Goal: Task Accomplishment & Management: Manage account settings

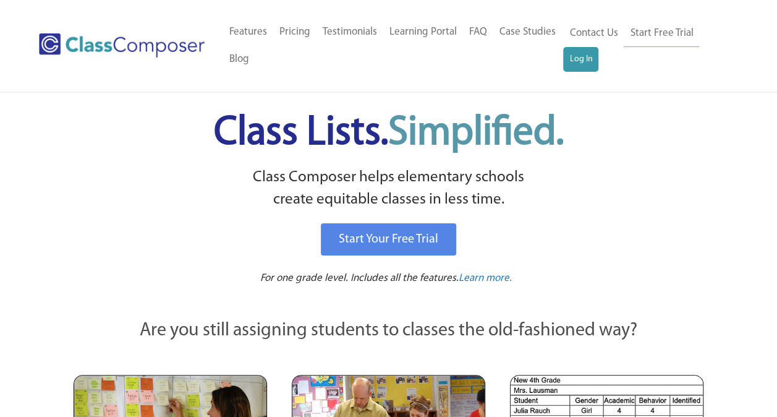
click at [582, 72] on div "Contact Us Start Free Trial Log In" at bounding box center [650, 46] width 175 height 54
click at [585, 64] on link "Log In" at bounding box center [580, 59] width 35 height 25
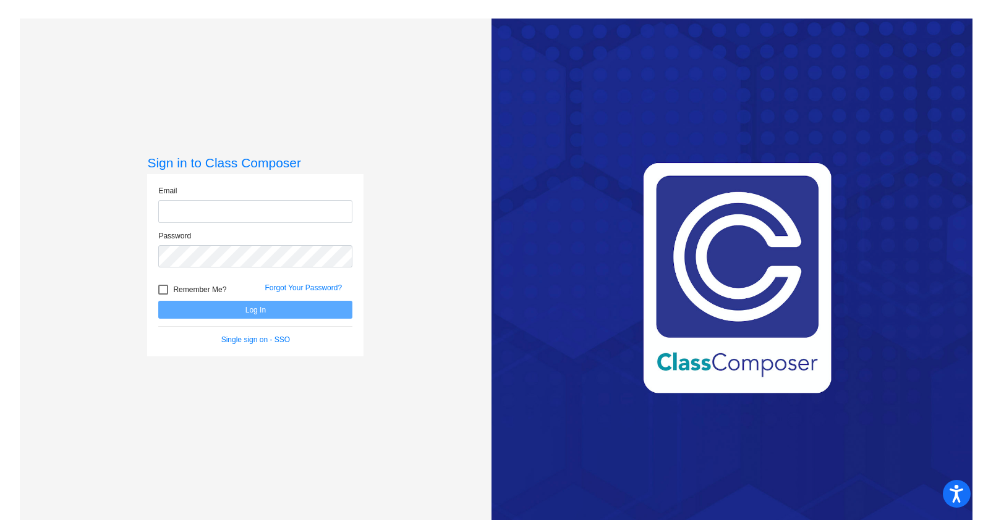
type input "[PERSON_NAME][EMAIL_ADDRESS][PERSON_NAME][DOMAIN_NAME]"
click at [257, 303] on button "Log In" at bounding box center [255, 310] width 194 height 18
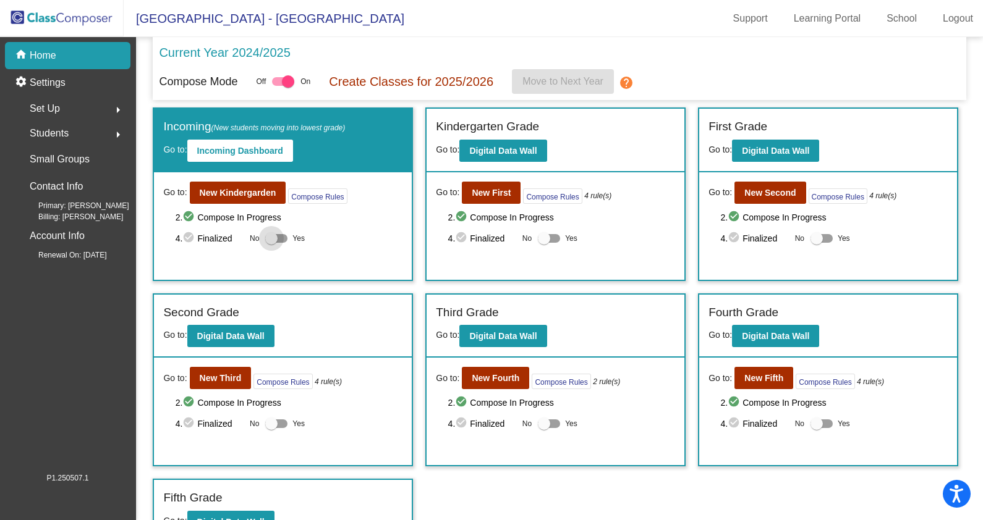
click at [271, 239] on div at bounding box center [271, 238] width 12 height 12
click at [271, 243] on input "Yes" at bounding box center [271, 243] width 1 height 1
checkbox input "true"
click at [538, 240] on div at bounding box center [544, 238] width 12 height 12
click at [543, 243] on input "Yes" at bounding box center [543, 243] width 1 height 1
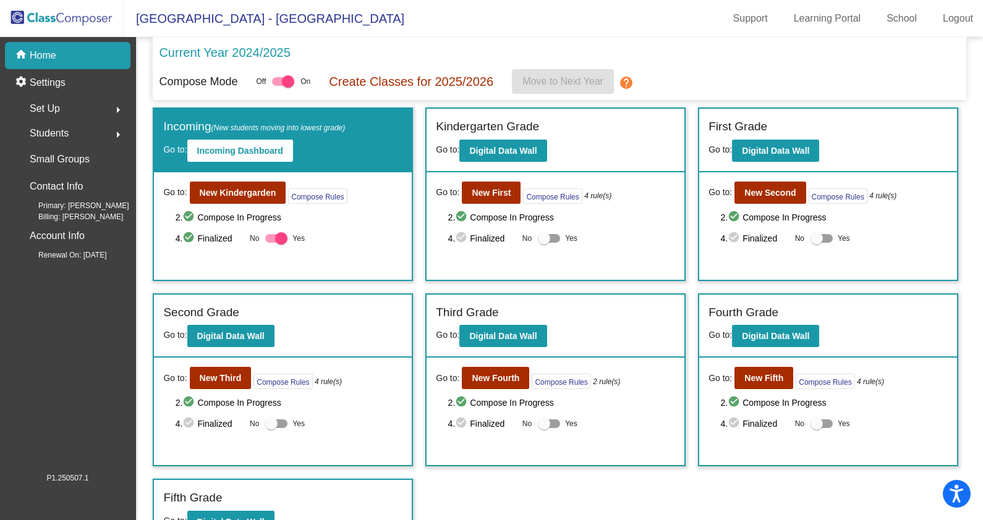
checkbox input "true"
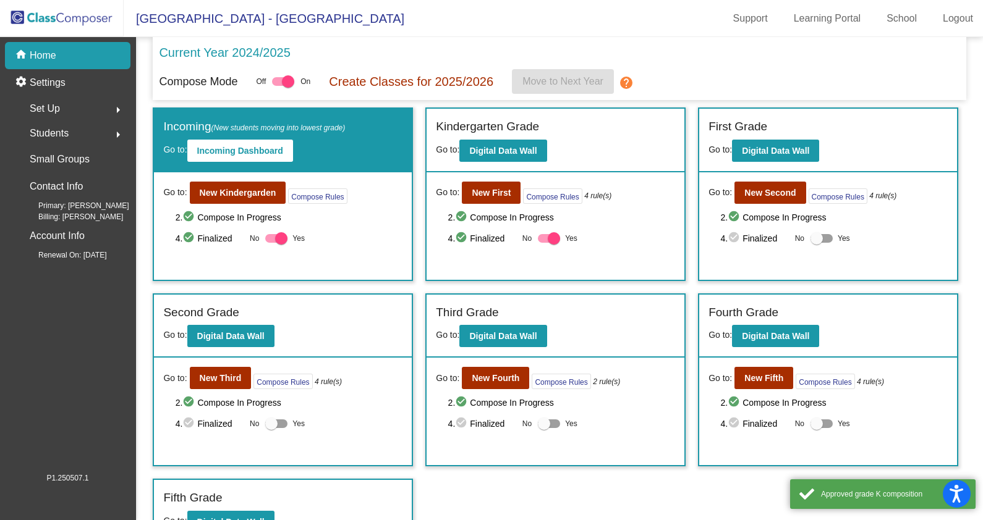
click at [813, 236] on div at bounding box center [816, 238] width 12 height 12
click at [816, 243] on input "Yes" at bounding box center [816, 243] width 1 height 1
checkbox input "true"
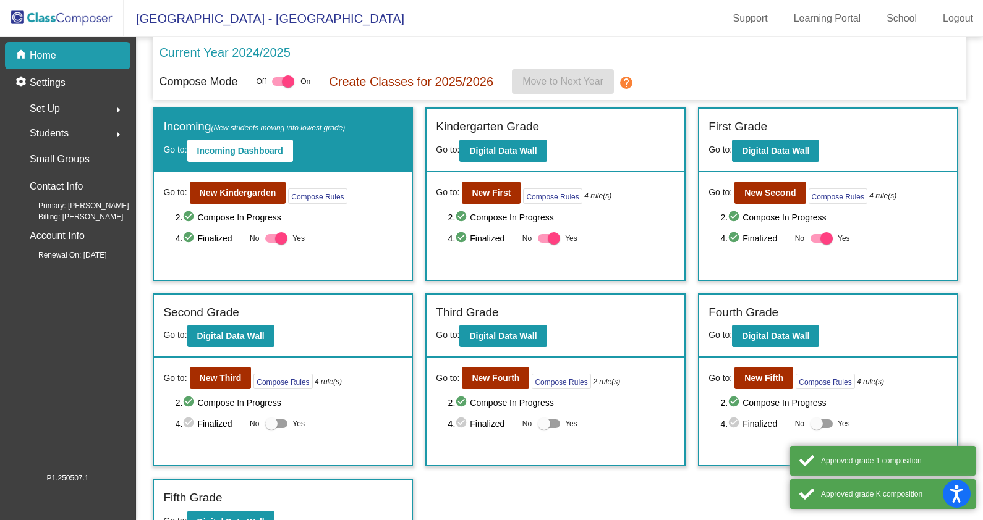
scroll to position [21, 0]
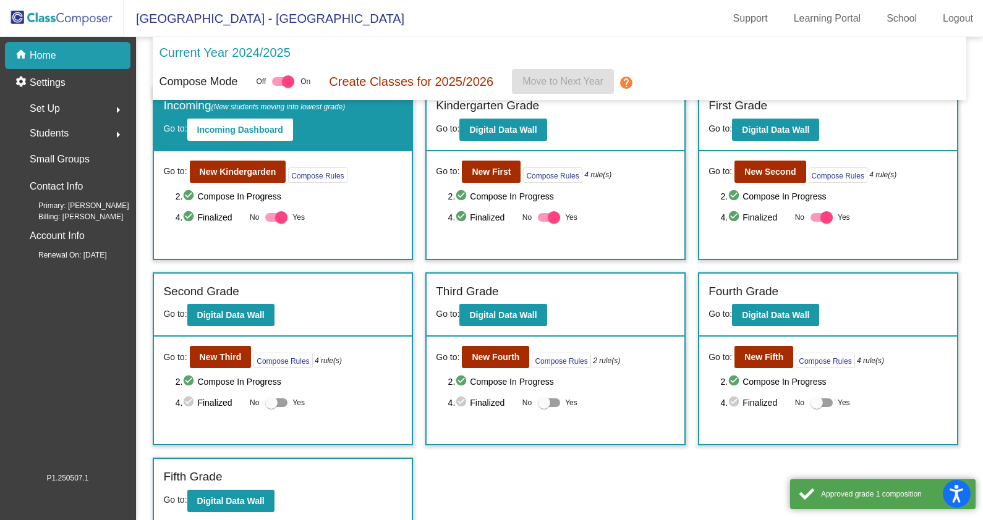
click at [279, 406] on label "Yes" at bounding box center [285, 402] width 40 height 15
click at [271, 407] on input "Yes" at bounding box center [271, 407] width 1 height 1
checkbox input "true"
click at [541, 404] on div at bounding box center [544, 403] width 12 height 12
click at [543, 407] on input "Yes" at bounding box center [543, 407] width 1 height 1
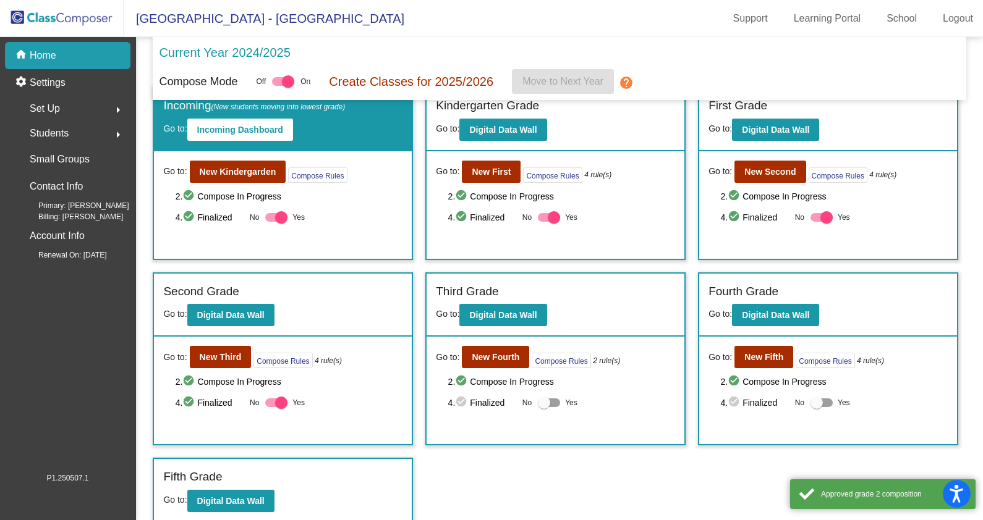
checkbox input "true"
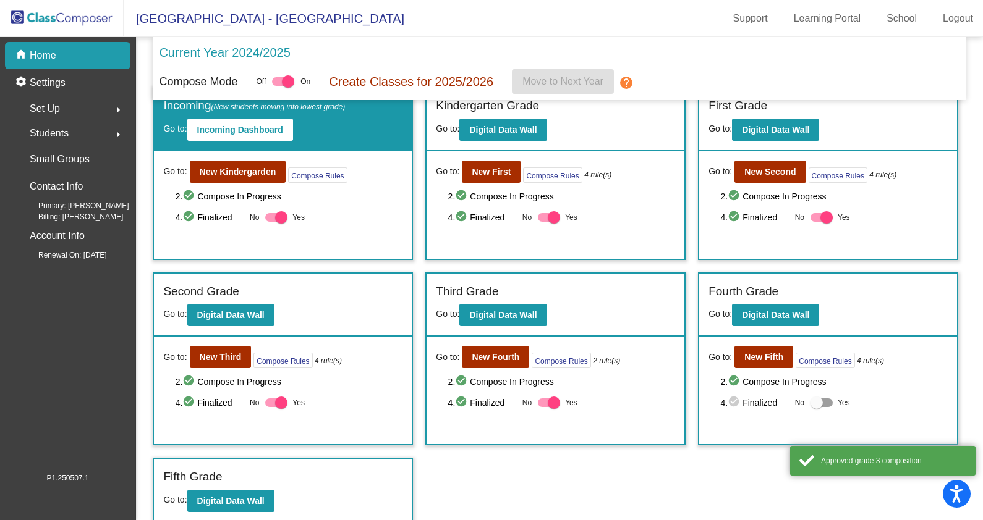
click at [817, 407] on div at bounding box center [816, 403] width 12 height 12
click at [816, 407] on input "Yes" at bounding box center [816, 407] width 1 height 1
checkbox input "true"
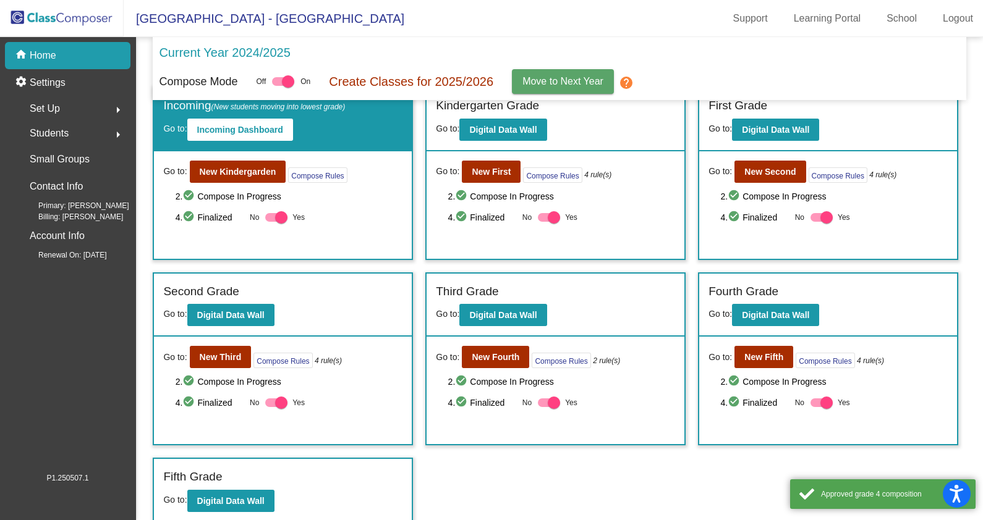
click at [530, 456] on div "Incoming (New students moving into lowest grade) Go to: Incoming Dashboard Go t…" at bounding box center [559, 306] width 813 height 438
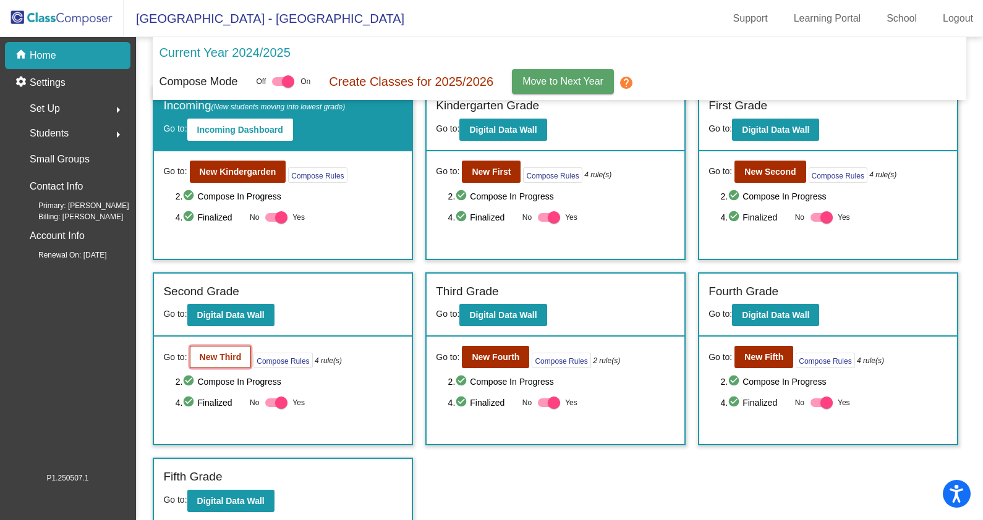
click at [219, 353] on b "New Third" at bounding box center [221, 357] width 42 height 10
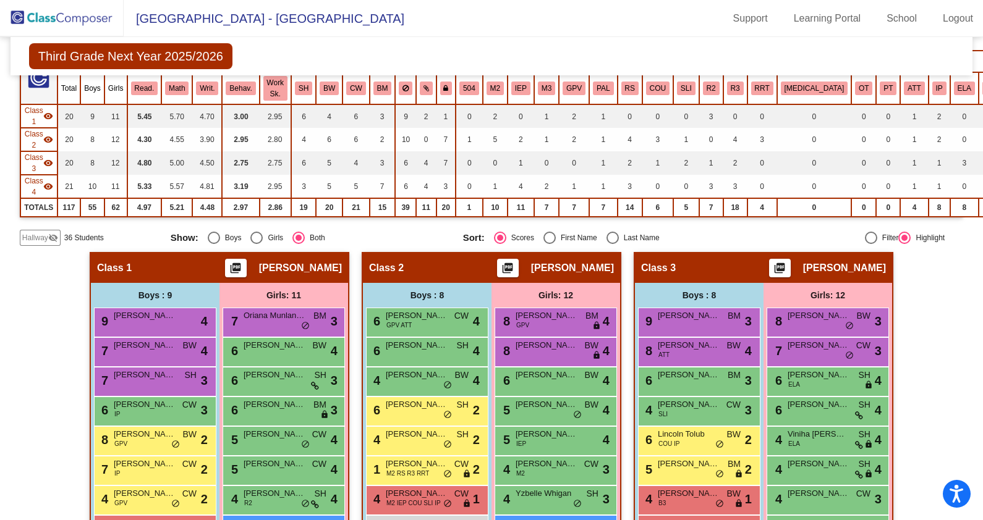
scroll to position [232, 0]
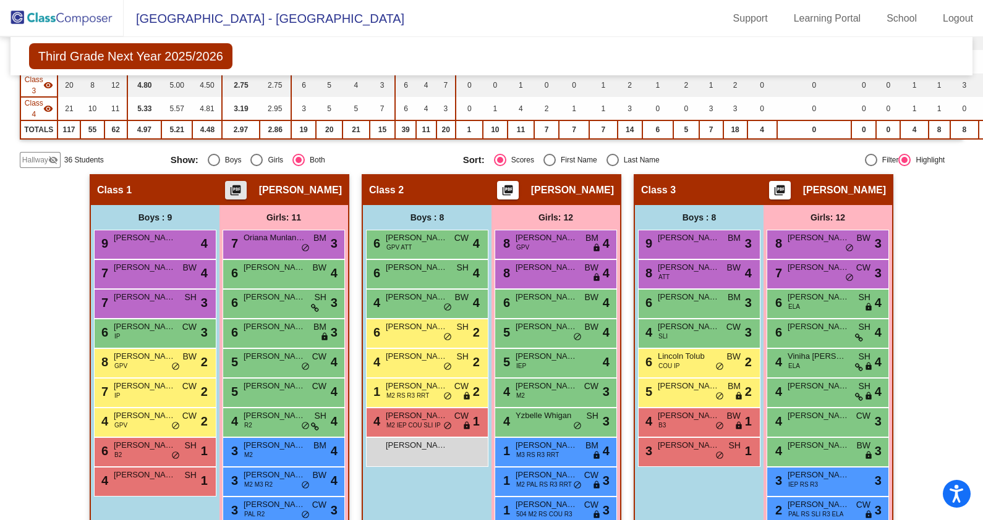
click at [243, 188] on mat-icon "picture_as_pdf" at bounding box center [235, 192] width 15 height 17
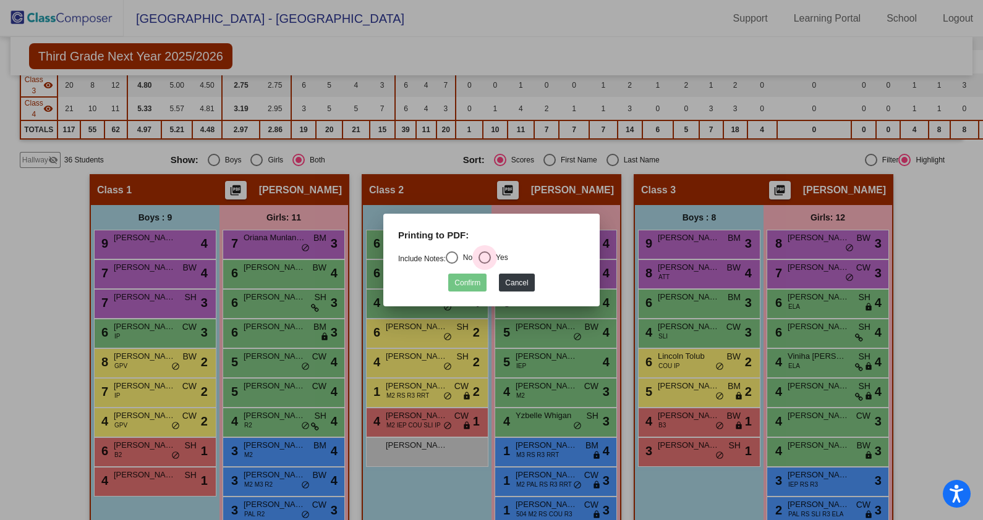
click at [494, 252] on label "Yes" at bounding box center [493, 258] width 30 height 12
click at [484, 264] on input "Yes" at bounding box center [484, 264] width 1 height 1
radio input "true"
click at [475, 277] on button "Confirm" at bounding box center [467, 283] width 38 height 18
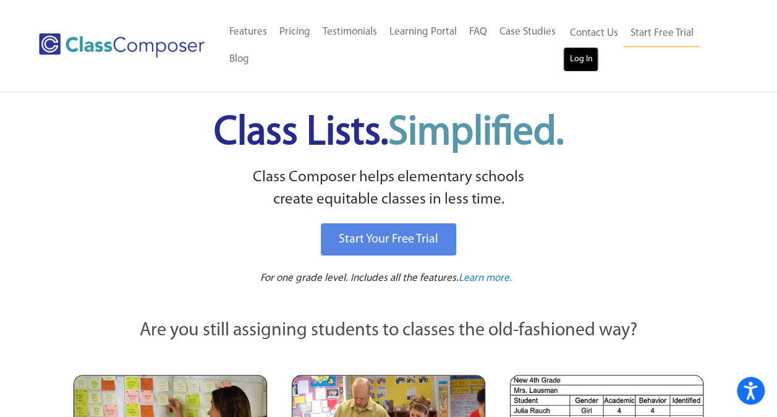
click at [570, 56] on link "Log In" at bounding box center [580, 59] width 35 height 25
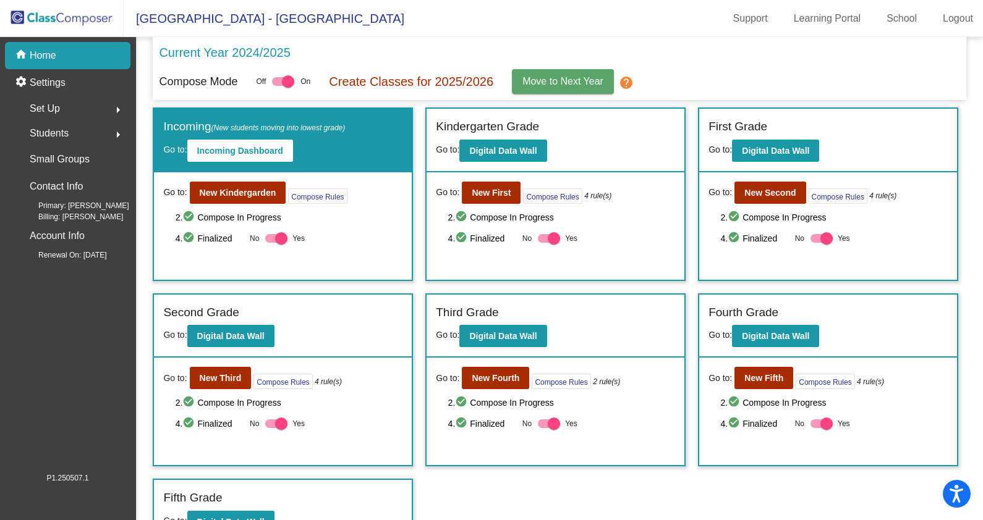
click at [45, 132] on span "Students" at bounding box center [49, 133] width 39 height 17
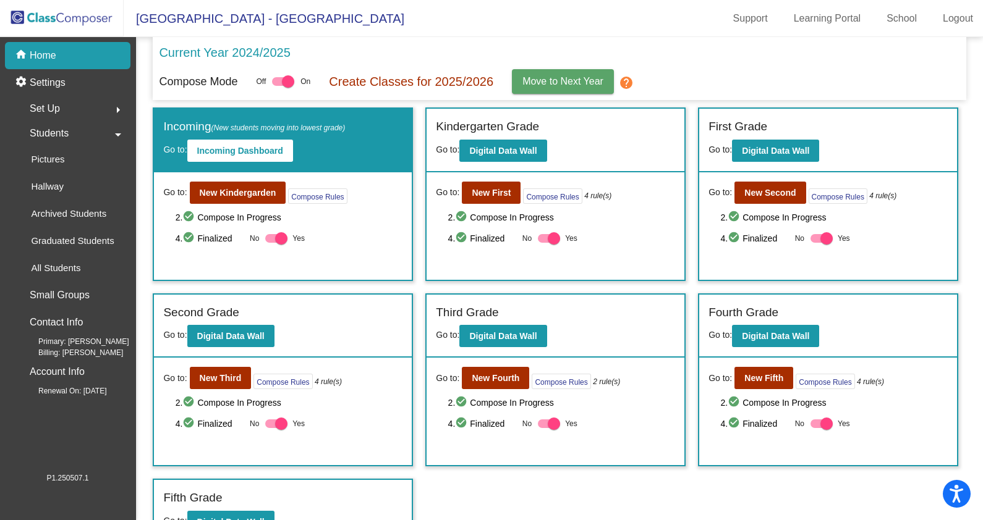
click at [45, 130] on span "Students" at bounding box center [49, 133] width 39 height 17
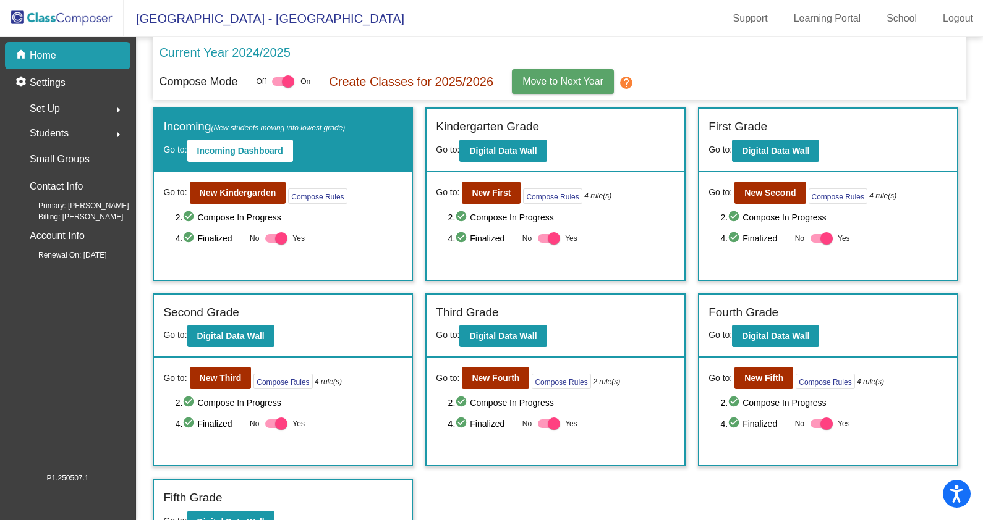
click at [45, 130] on span "Students" at bounding box center [49, 133] width 39 height 17
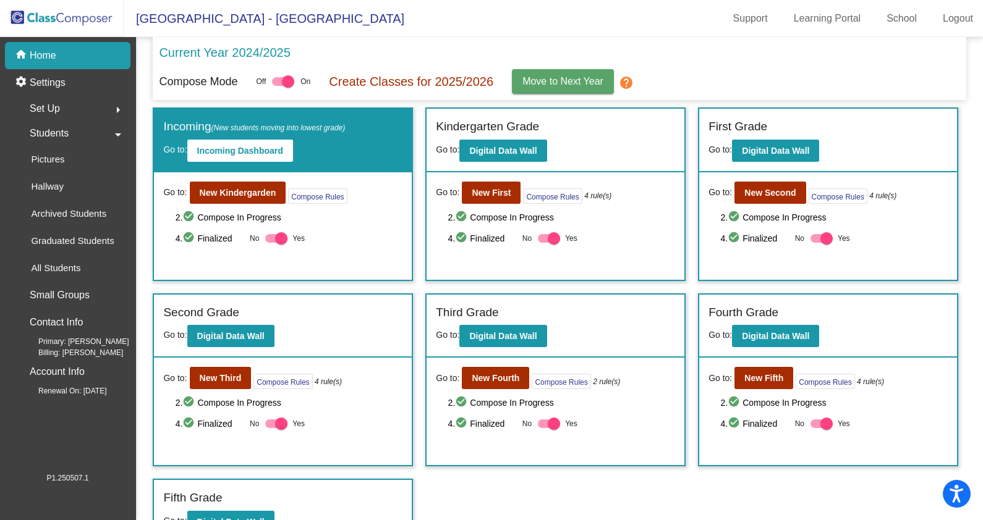
click at [59, 133] on span "Students" at bounding box center [49, 133] width 39 height 17
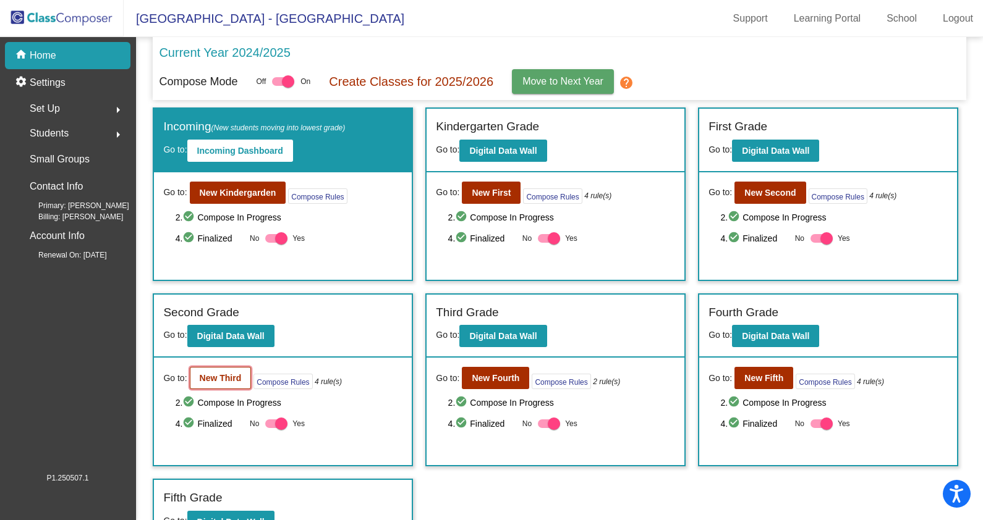
click at [210, 376] on b "New Third" at bounding box center [221, 378] width 42 height 10
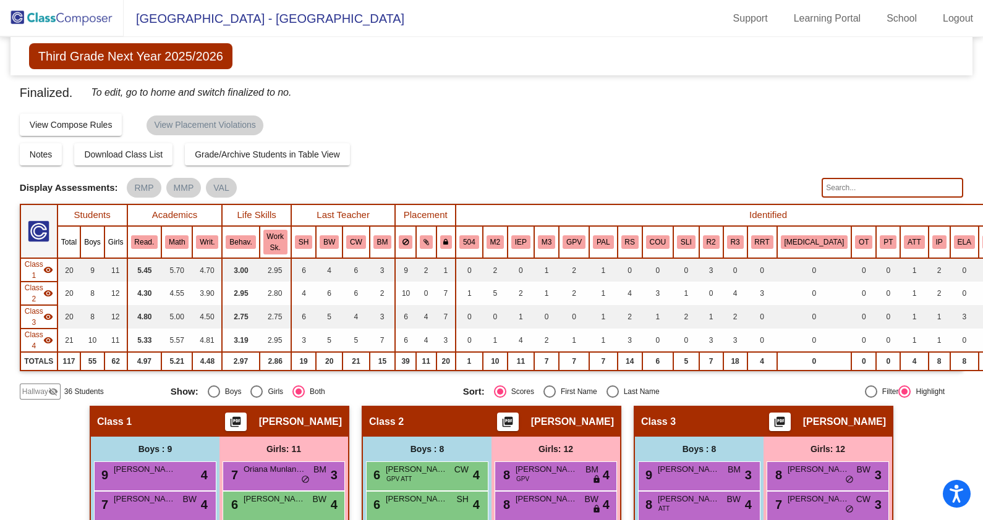
click at [71, 14] on img at bounding box center [62, 18] width 124 height 36
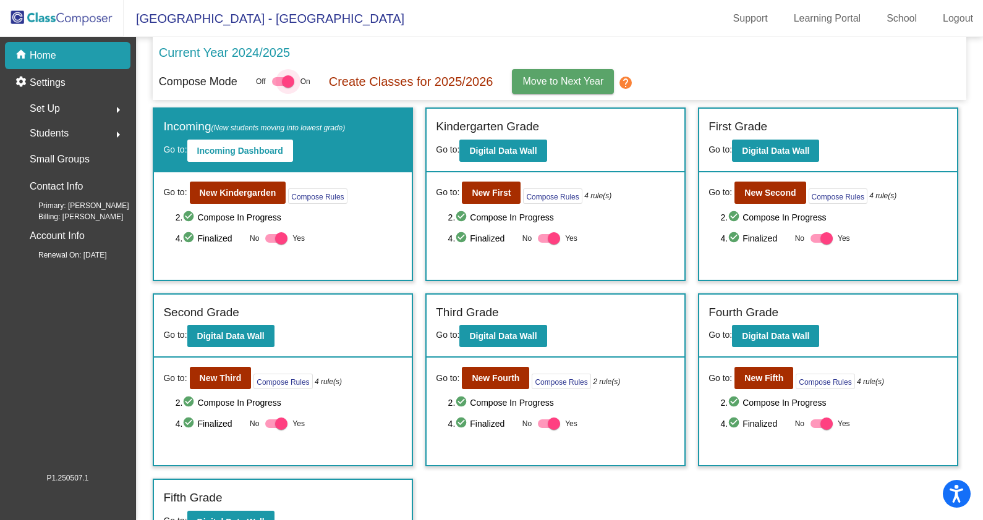
click at [284, 80] on div at bounding box center [288, 81] width 12 height 12
click at [278, 86] on input "checkbox" at bounding box center [277, 86] width 1 height 1
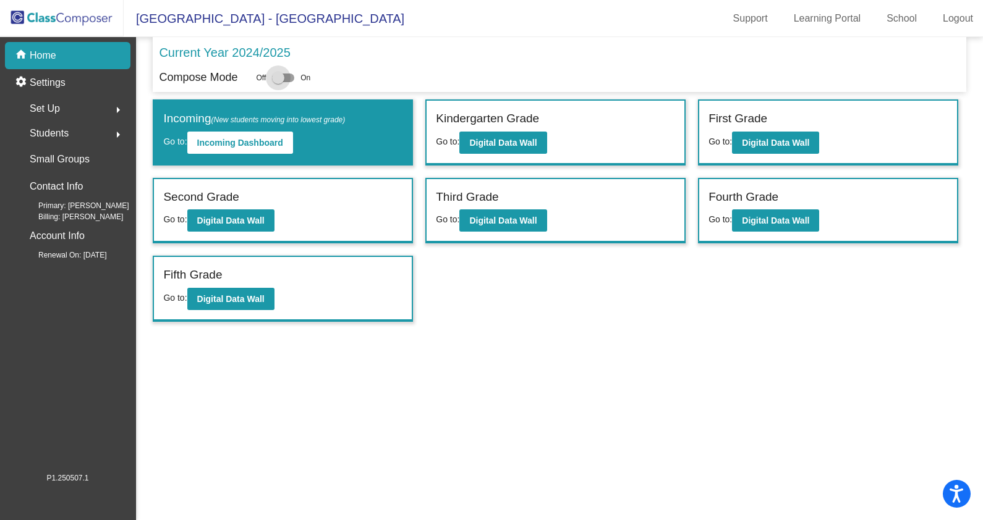
click at [277, 74] on div at bounding box center [278, 78] width 12 height 12
click at [277, 82] on input "checkbox" at bounding box center [277, 82] width 1 height 1
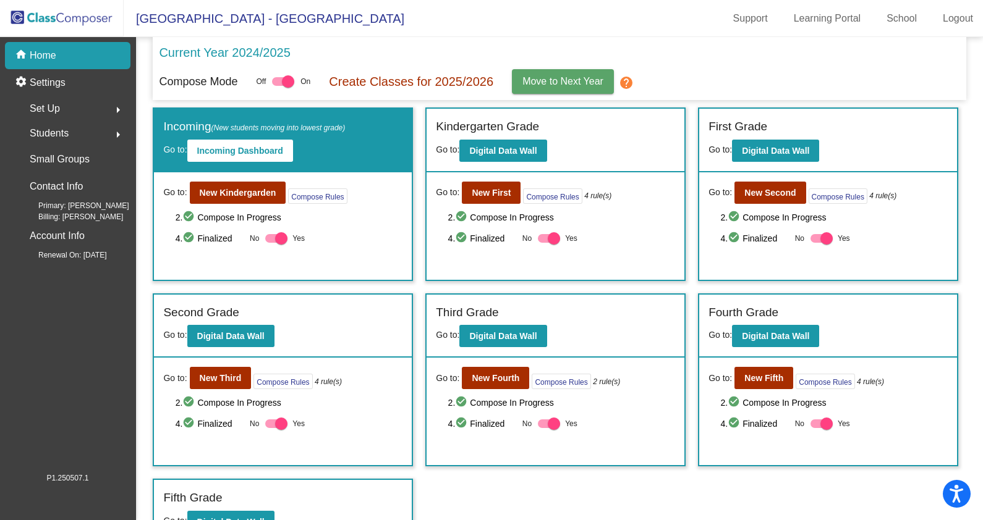
click at [287, 81] on div at bounding box center [288, 81] width 12 height 12
click at [278, 86] on input "checkbox" at bounding box center [277, 86] width 1 height 1
checkbox input "false"
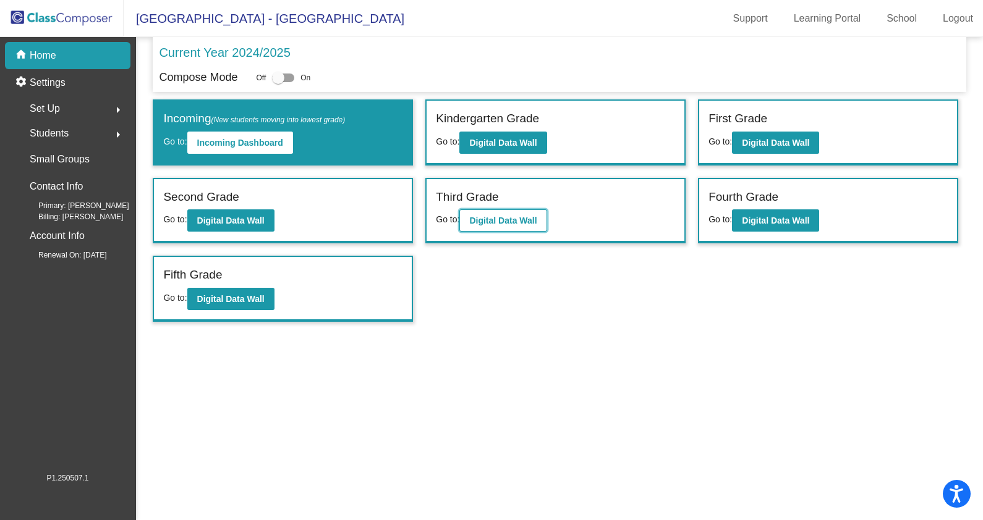
click at [509, 220] on b "Digital Data Wall" at bounding box center [502, 221] width 67 height 10
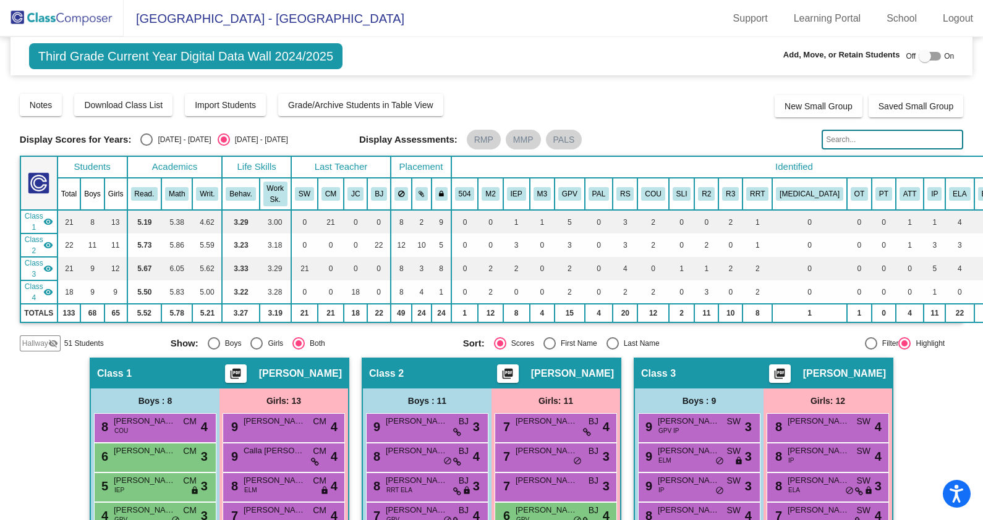
click at [74, 10] on img at bounding box center [62, 18] width 124 height 36
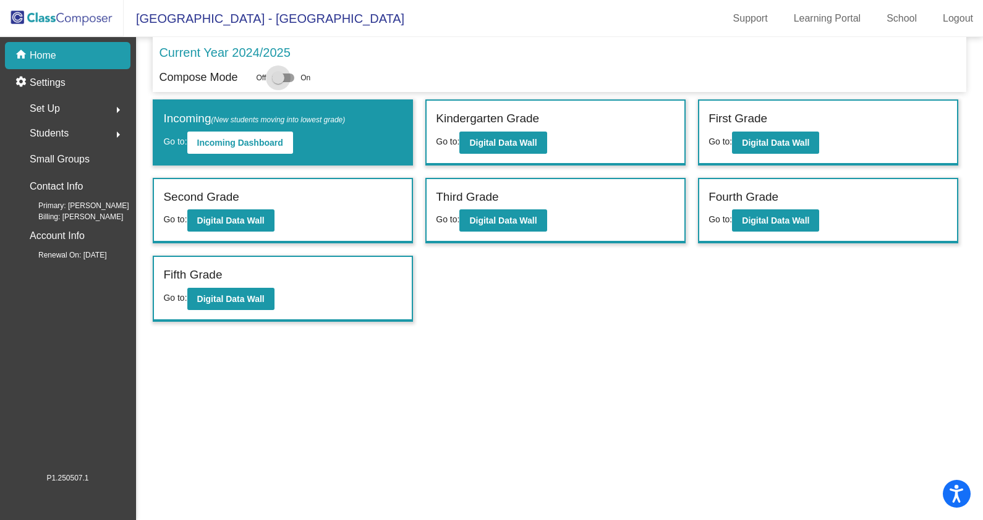
click at [280, 80] on div at bounding box center [278, 78] width 12 height 12
click at [278, 82] on input "checkbox" at bounding box center [277, 82] width 1 height 1
checkbox input "true"
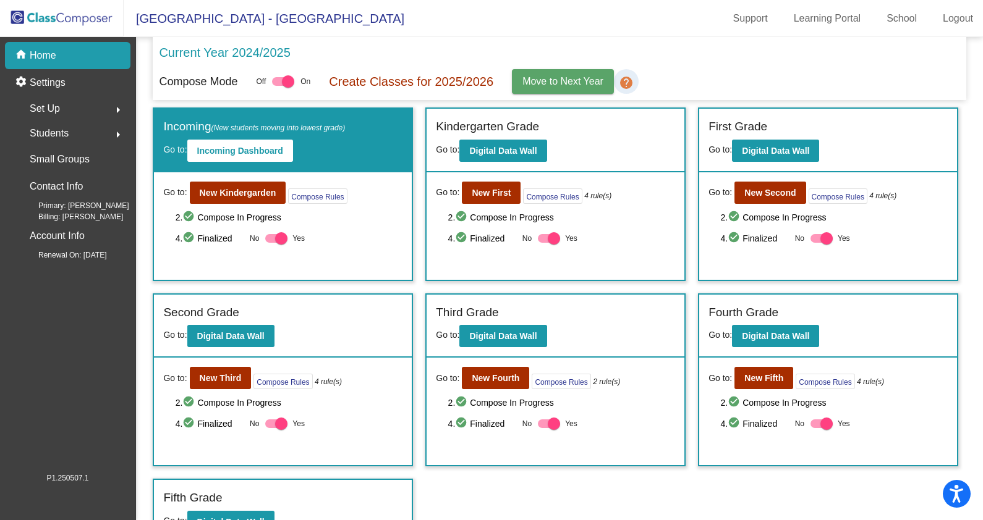
click at [631, 80] on mat-icon "help" at bounding box center [626, 82] width 15 height 15
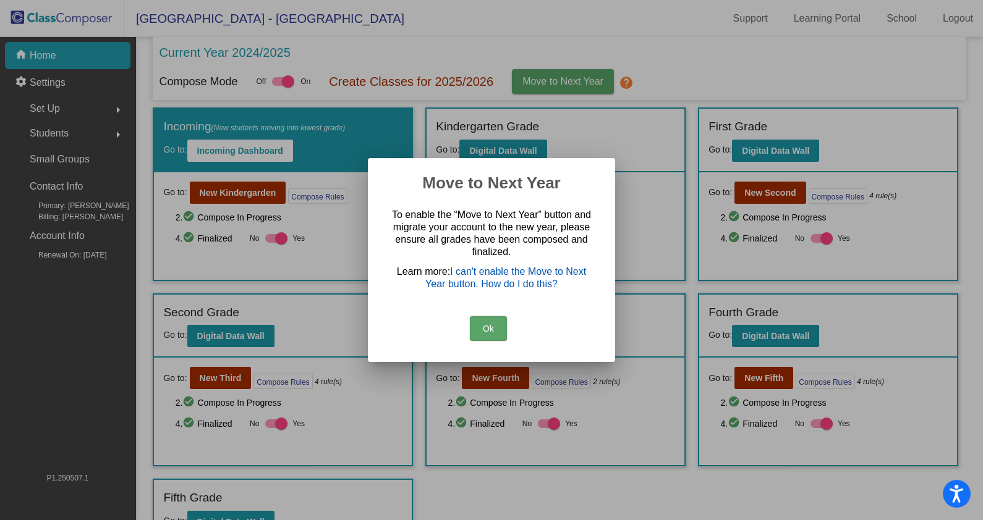
click at [501, 276] on link "I can't enable the Move to Next Year button. How do I do this?" at bounding box center [505, 277] width 161 height 23
click at [491, 325] on button "Ok" at bounding box center [488, 328] width 37 height 25
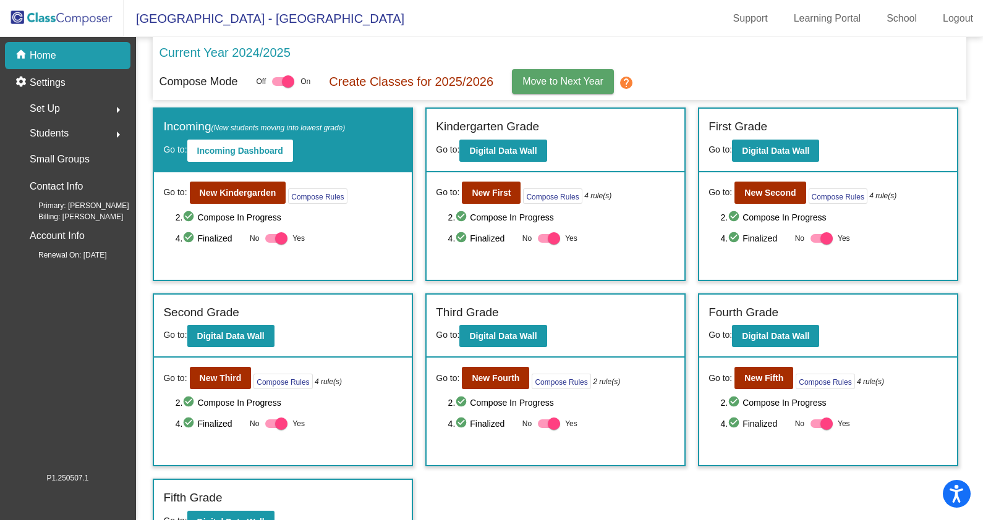
drag, startPoint x: 559, startPoint y: 80, endPoint x: 819, endPoint y: 99, distance: 260.8
click at [819, 100] on div "Current Year 2024/2025 Compose Mode Off On Create Classes for 2025/2026 Move to…" at bounding box center [559, 291] width 813 height 508
click at [551, 82] on span "Move to Next Year" at bounding box center [562, 81] width 81 height 11
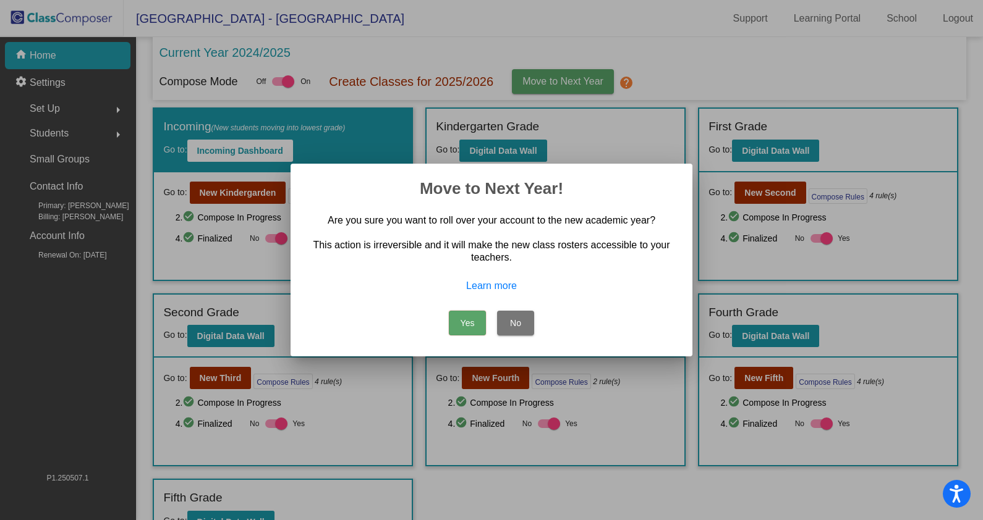
click at [468, 323] on button "Yes" at bounding box center [467, 323] width 37 height 25
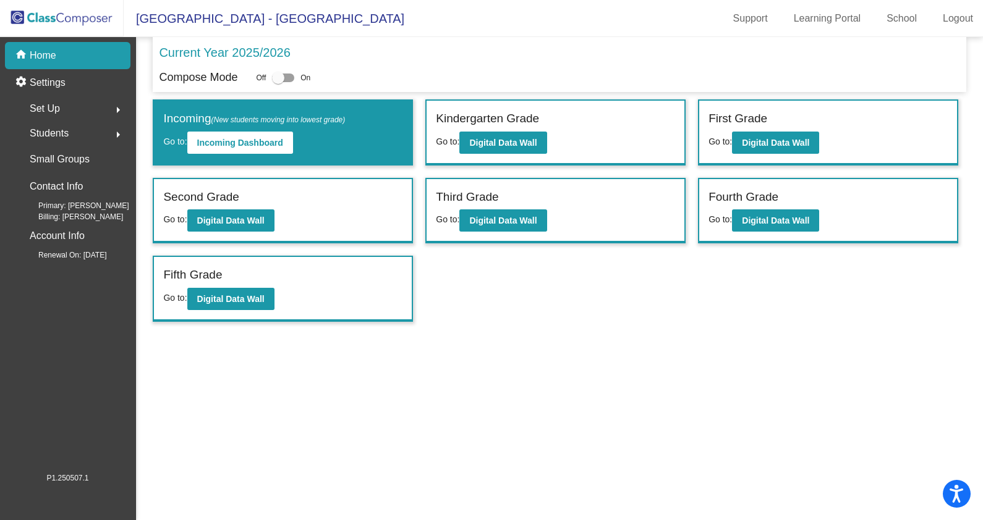
click at [505, 233] on div "Third Grade Go to: Digital Data Wall" at bounding box center [555, 211] width 258 height 64
click at [507, 227] on button "Digital Data Wall" at bounding box center [502, 220] width 87 height 22
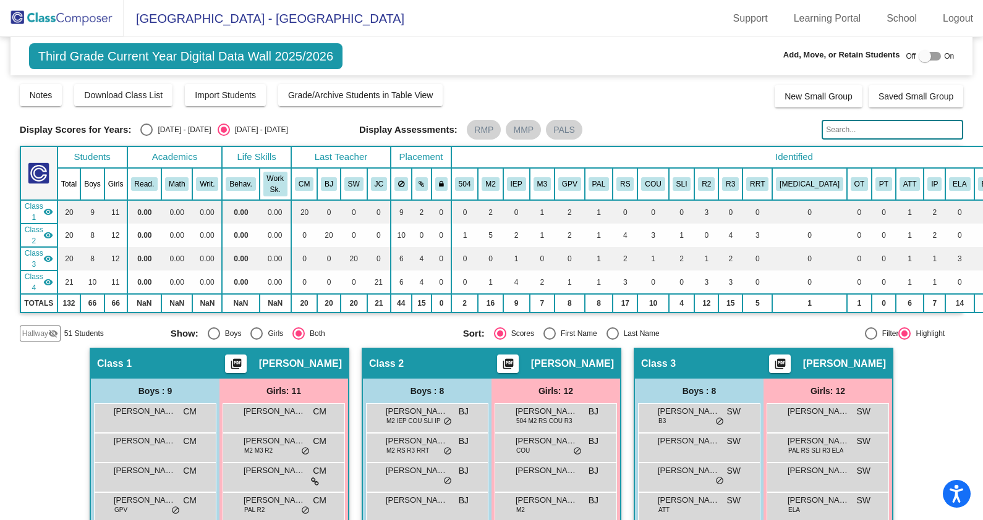
click at [40, 14] on img at bounding box center [62, 18] width 124 height 36
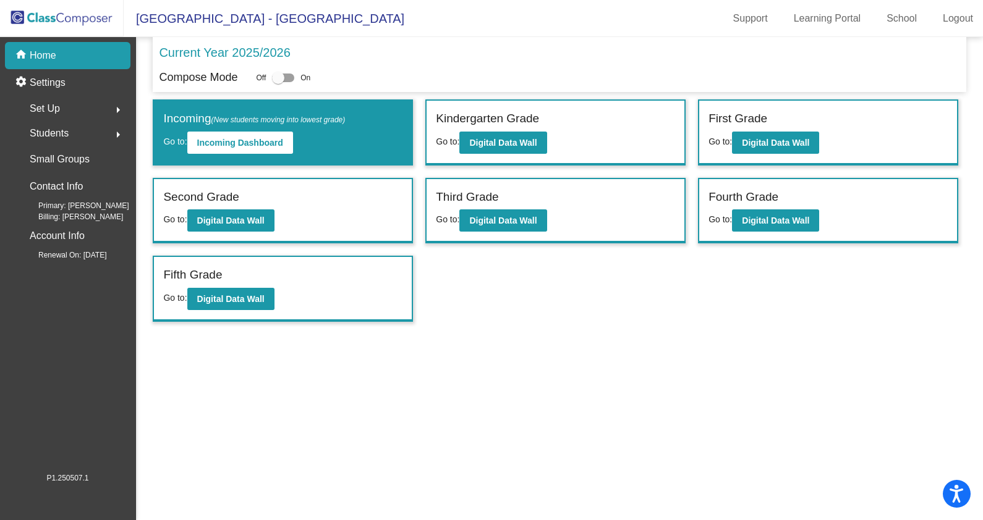
click at [277, 77] on div at bounding box center [278, 78] width 12 height 12
click at [277, 82] on input "checkbox" at bounding box center [277, 82] width 1 height 1
checkbox input "true"
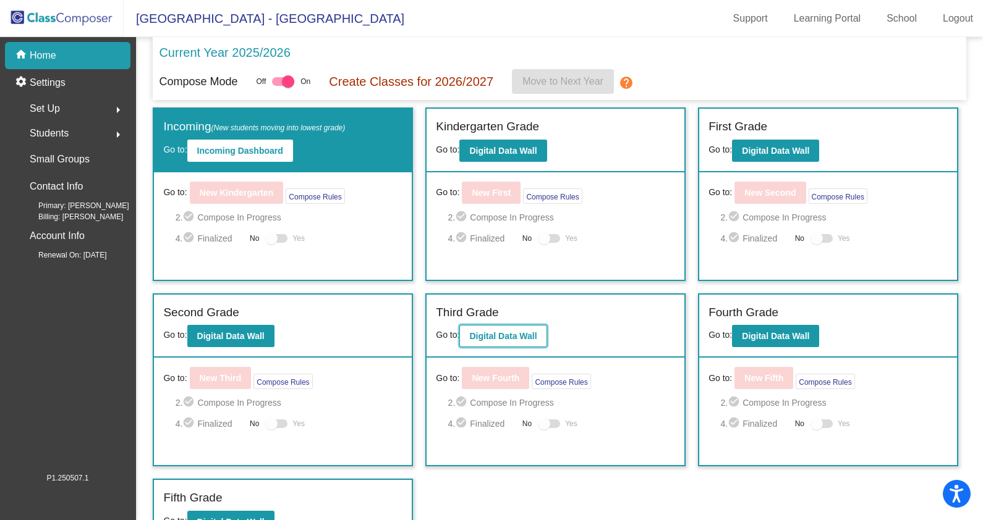
click at [507, 331] on b "Digital Data Wall" at bounding box center [502, 336] width 67 height 10
click at [63, 136] on span "Students" at bounding box center [49, 133] width 39 height 17
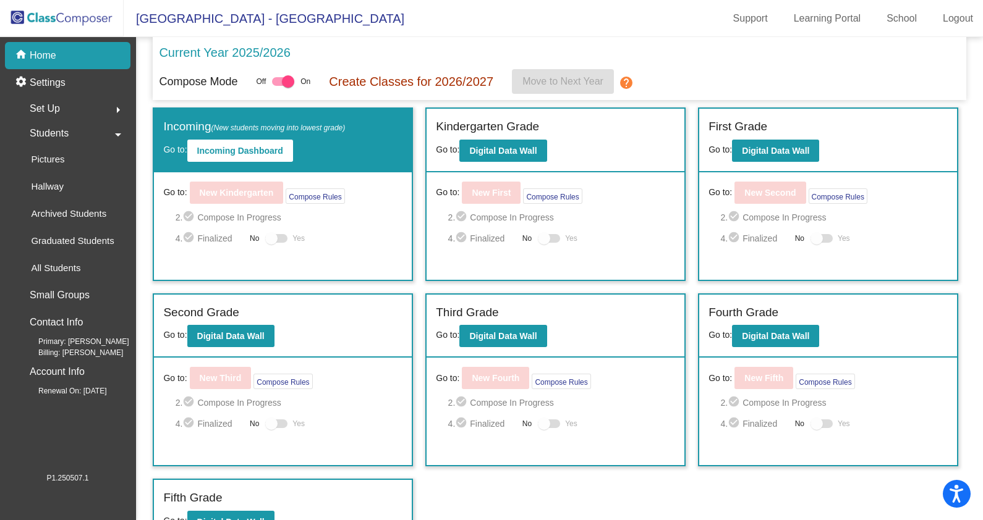
click at [59, 127] on span "Students" at bounding box center [49, 133] width 39 height 17
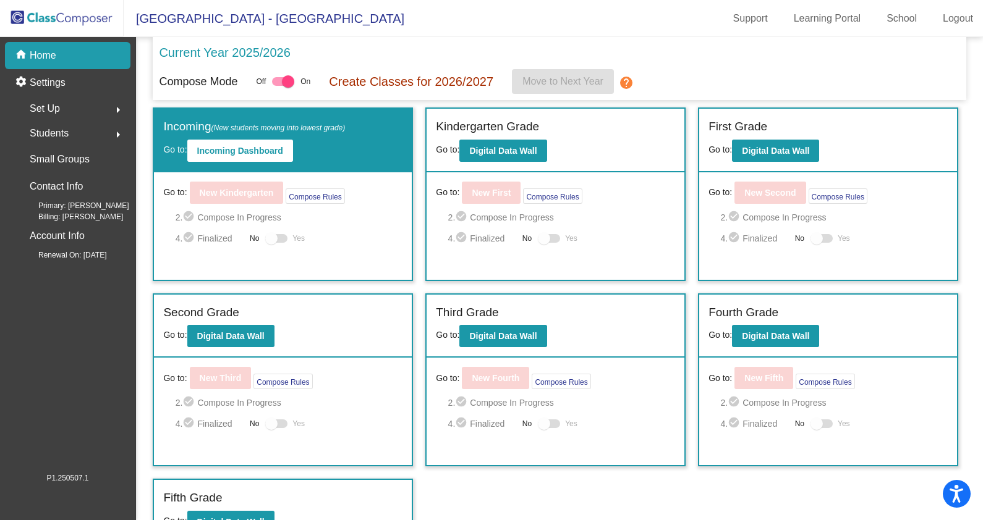
click at [59, 127] on span "Students" at bounding box center [49, 133] width 39 height 17
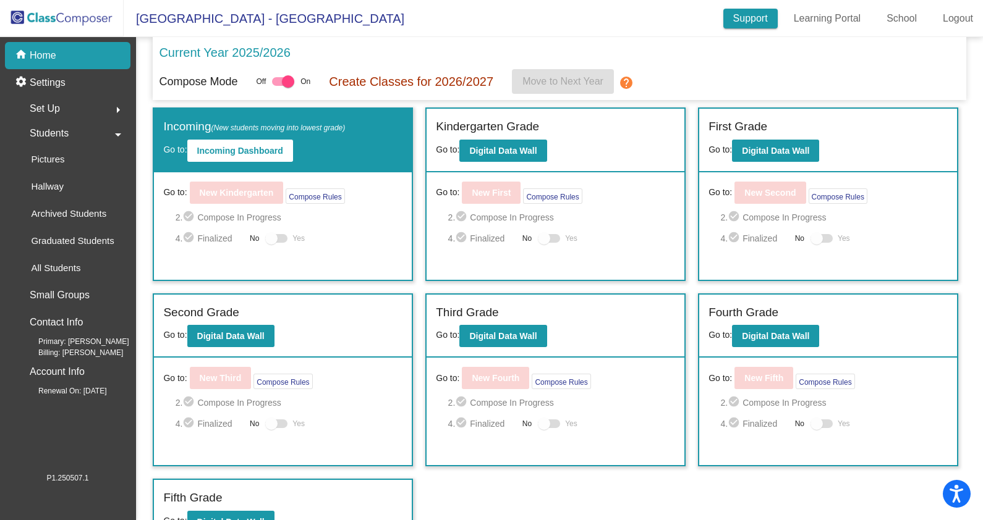
click at [758, 18] on link "Support" at bounding box center [750, 19] width 54 height 20
click at [292, 75] on div at bounding box center [288, 81] width 12 height 12
click at [278, 86] on input "checkbox" at bounding box center [277, 86] width 1 height 1
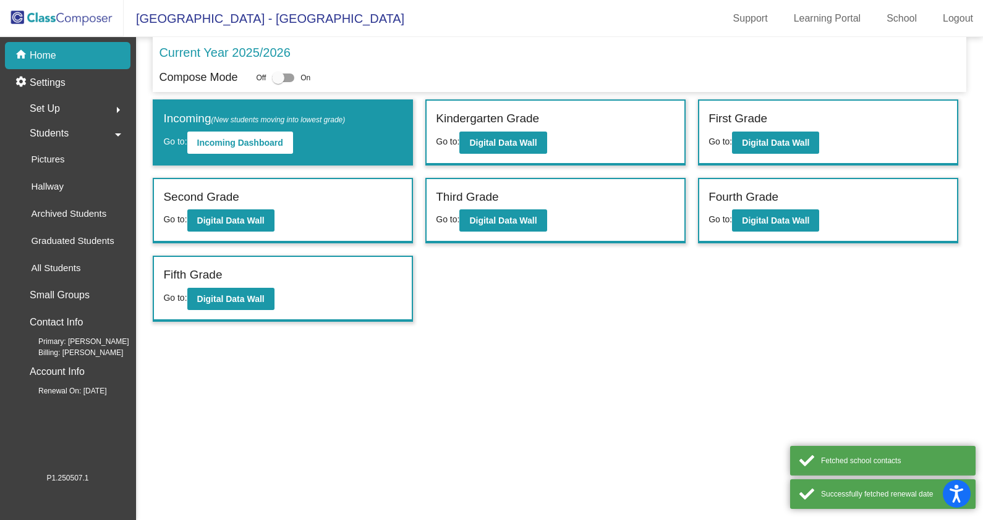
click at [284, 75] on div at bounding box center [278, 78] width 12 height 12
click at [278, 82] on input "checkbox" at bounding box center [277, 82] width 1 height 1
checkbox input "true"
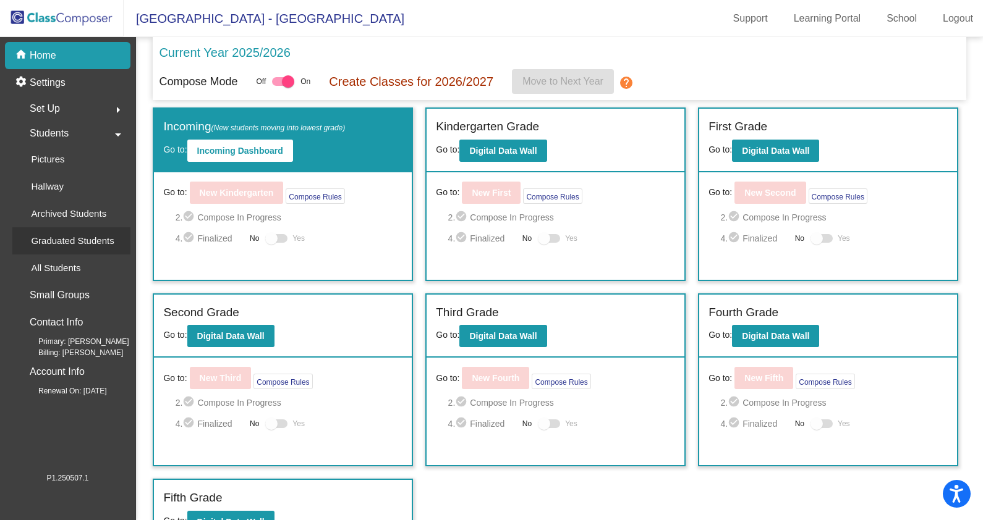
drag, startPoint x: 82, startPoint y: 240, endPoint x: 77, endPoint y: 253, distance: 13.9
click at [81, 248] on p "Graduated Students" at bounding box center [72, 241] width 83 height 15
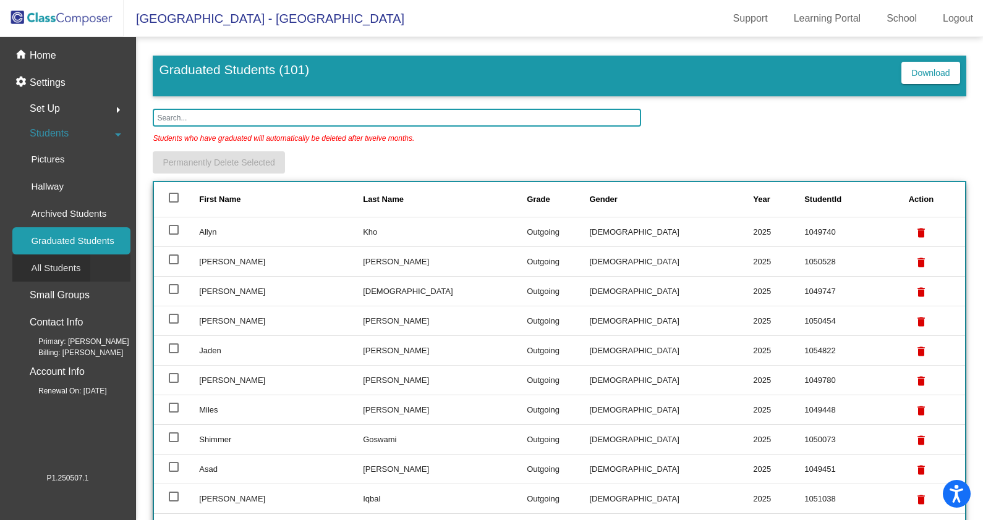
click at [67, 261] on p "All Students" at bounding box center [55, 268] width 49 height 15
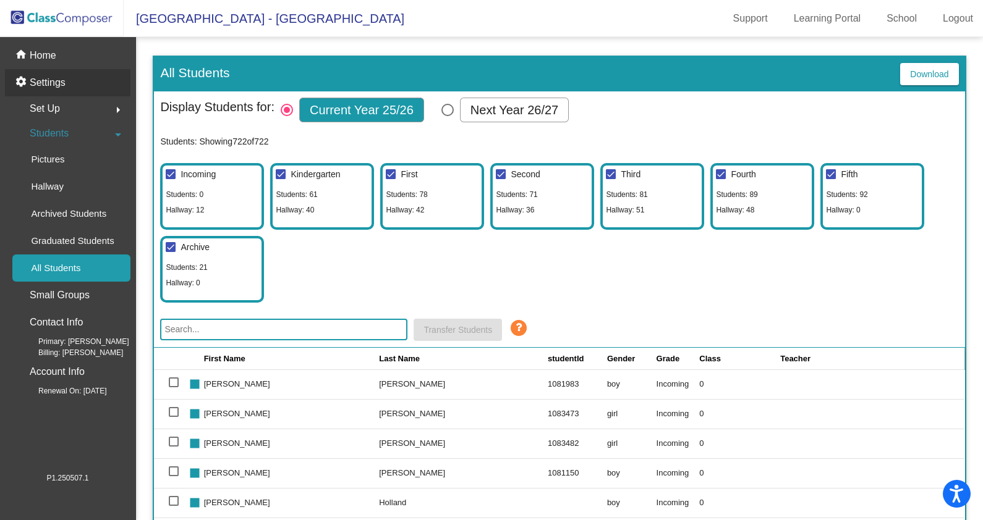
click at [49, 82] on p "Settings" at bounding box center [48, 82] width 36 height 15
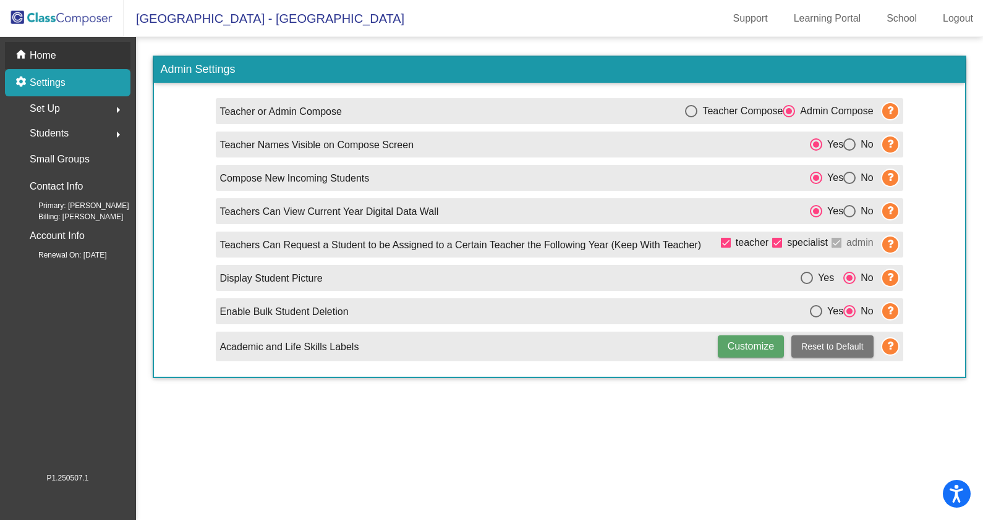
click at [46, 59] on p "Home" at bounding box center [43, 55] width 27 height 15
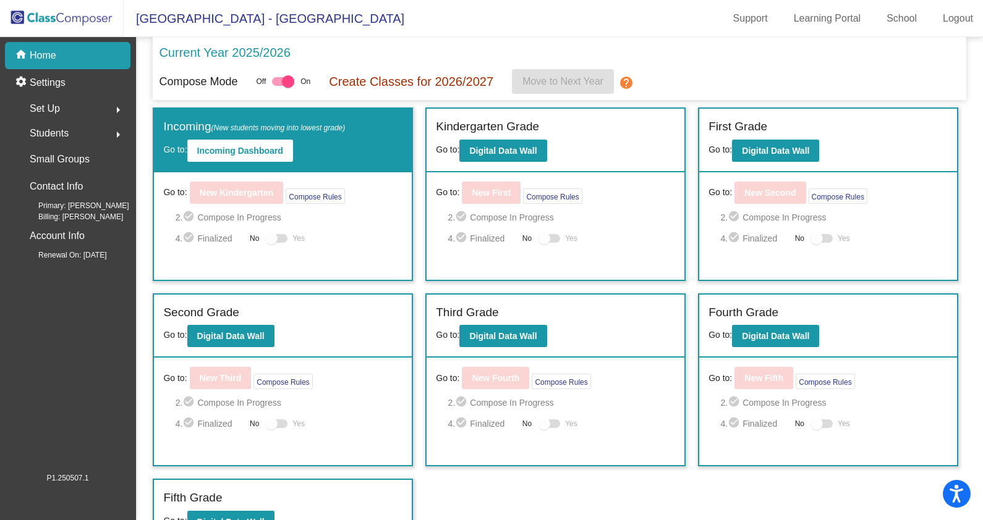
click at [241, 49] on p "Current Year 2025/2026" at bounding box center [224, 52] width 131 height 19
click at [70, 100] on div "Set Up arrow_right" at bounding box center [71, 108] width 118 height 25
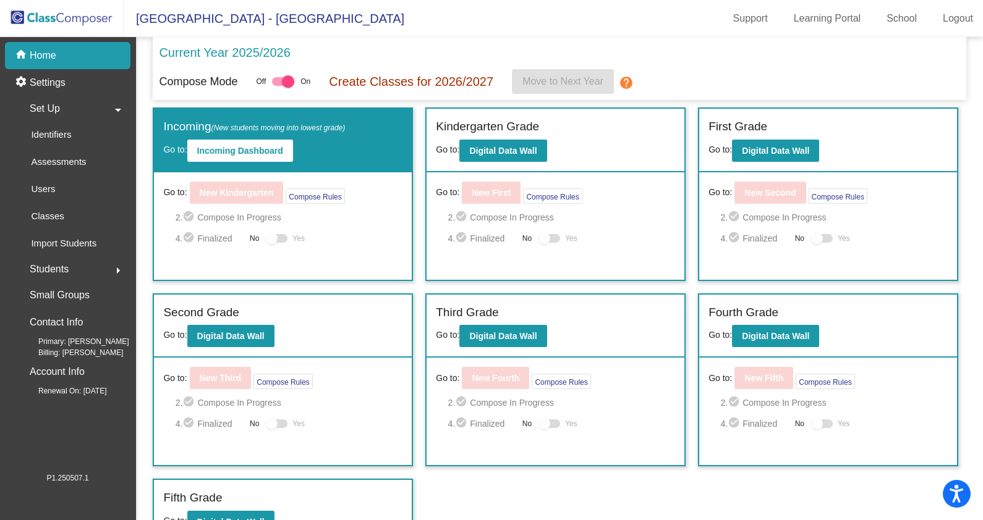
click at [70, 99] on div "Set Up arrow_drop_down" at bounding box center [71, 108] width 118 height 25
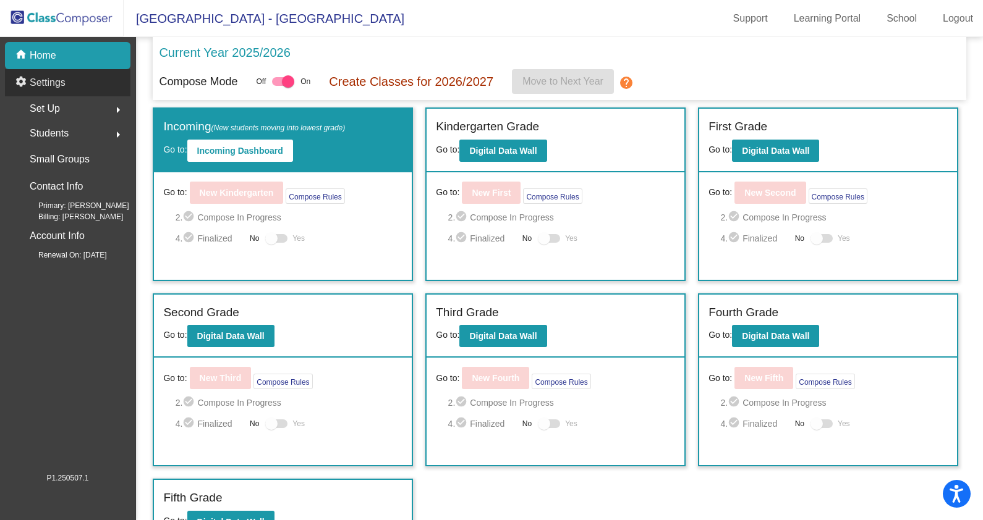
click at [35, 79] on p "Settings" at bounding box center [48, 82] width 36 height 15
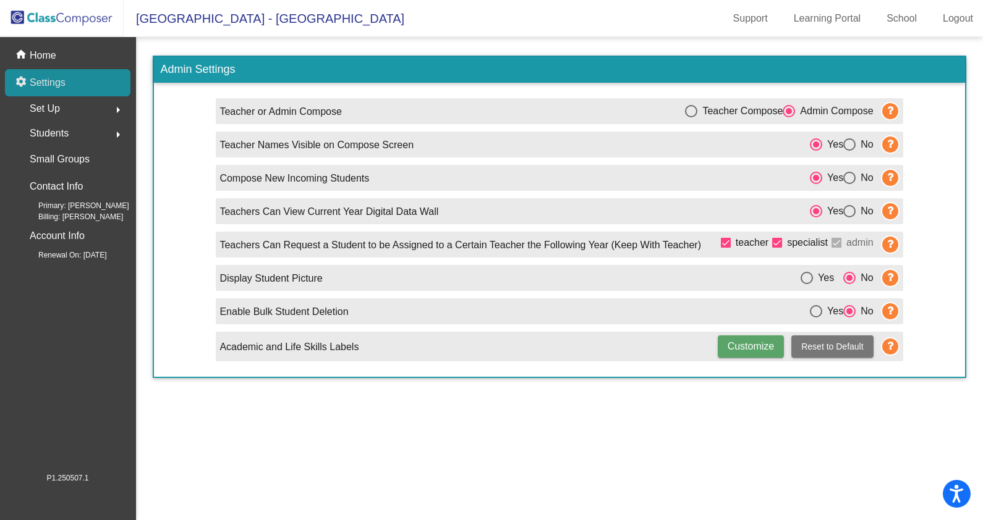
click at [35, 79] on p "Settings" at bounding box center [48, 82] width 36 height 15
click at [51, 108] on span "Set Up" at bounding box center [45, 108] width 30 height 17
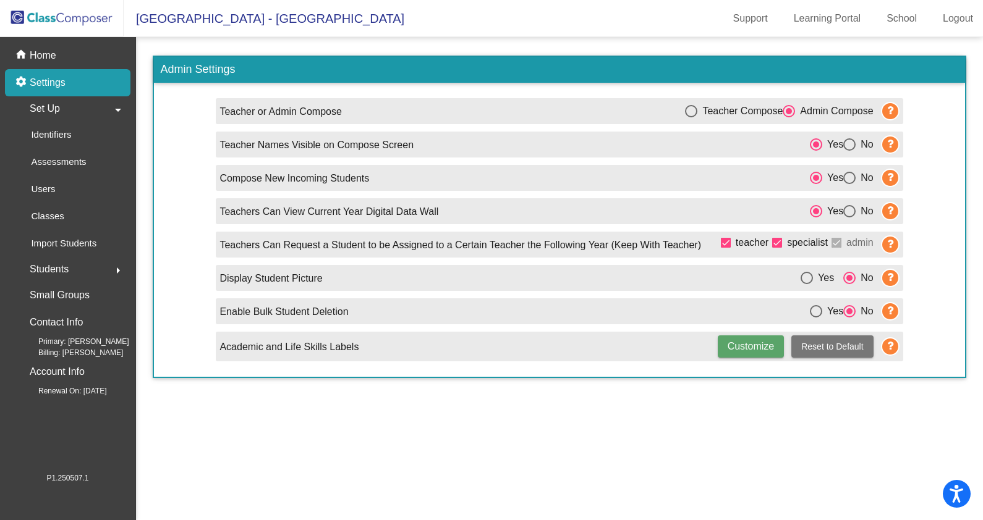
click at [52, 108] on span "Set Up" at bounding box center [45, 108] width 30 height 17
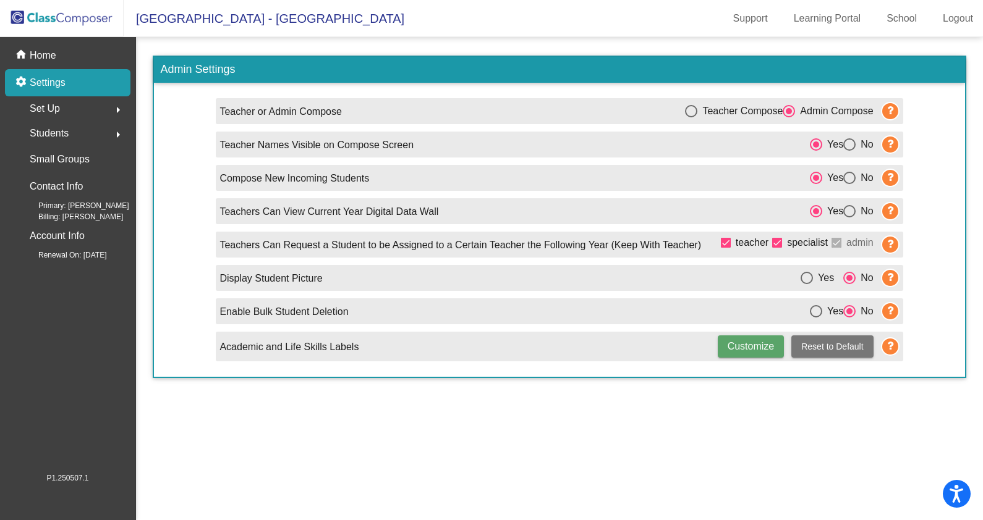
click at [62, 130] on span "Students" at bounding box center [49, 133] width 39 height 17
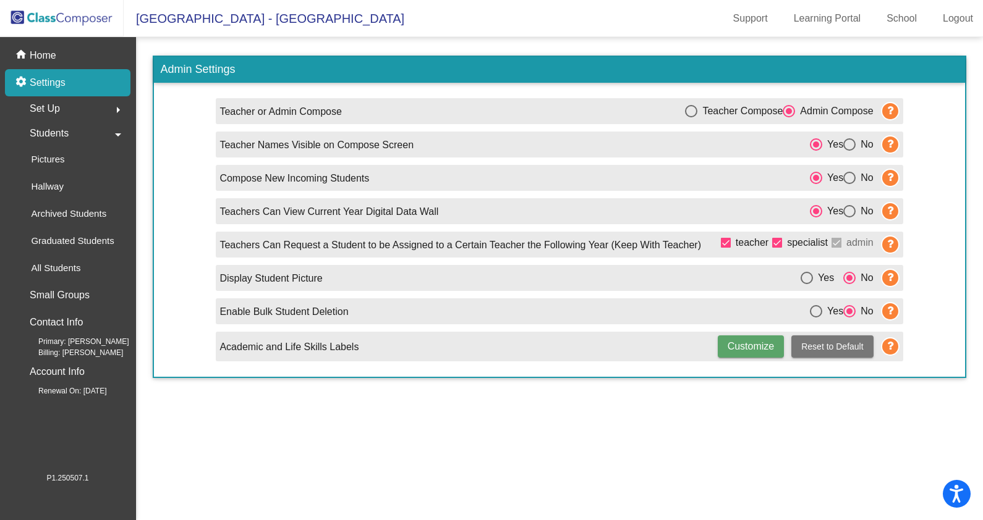
click at [62, 130] on span "Students" at bounding box center [49, 133] width 39 height 17
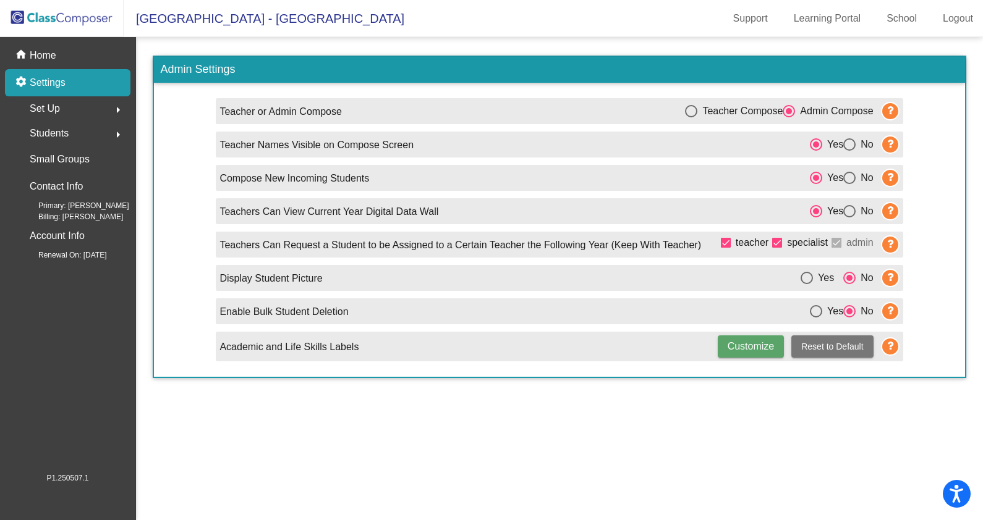
click at [410, 38] on mat-sidenav-content "Admin Settings Teacher or Admin Compose Teacher Compose Admin Compose Teacher N…" at bounding box center [559, 278] width 847 height 483
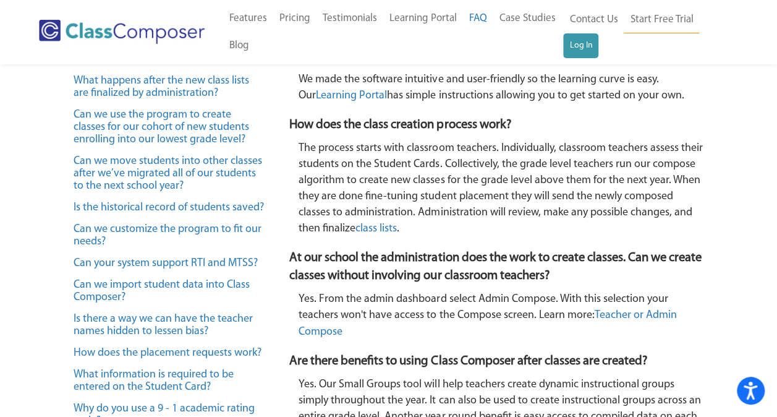
scroll to position [433, 0]
